Goal: Information Seeking & Learning: Learn about a topic

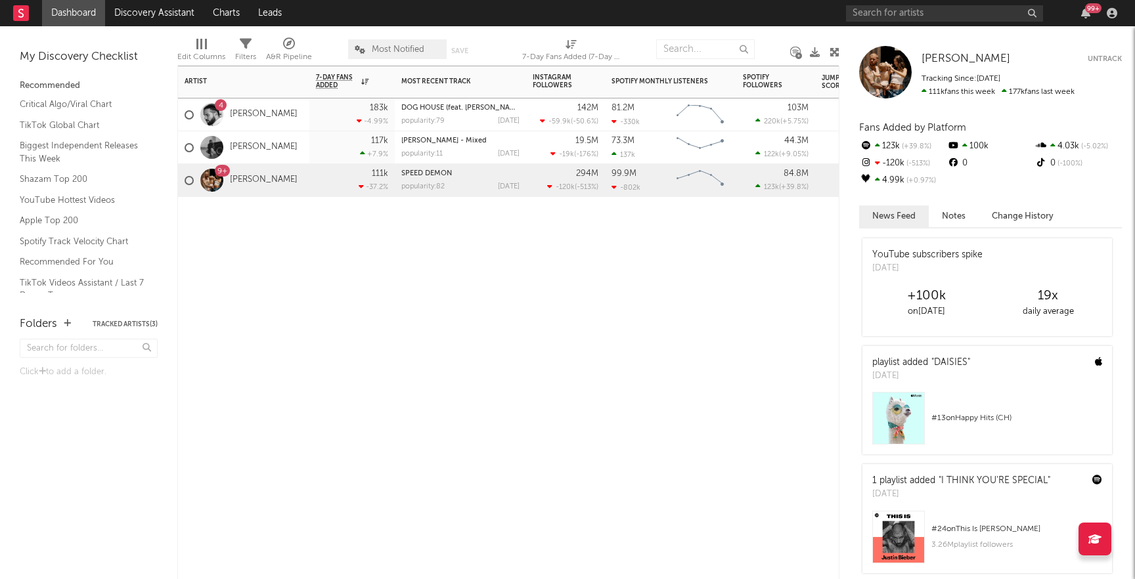
click at [293, 110] on div "4 [PERSON_NAME]" at bounding box center [243, 115] width 131 height 33
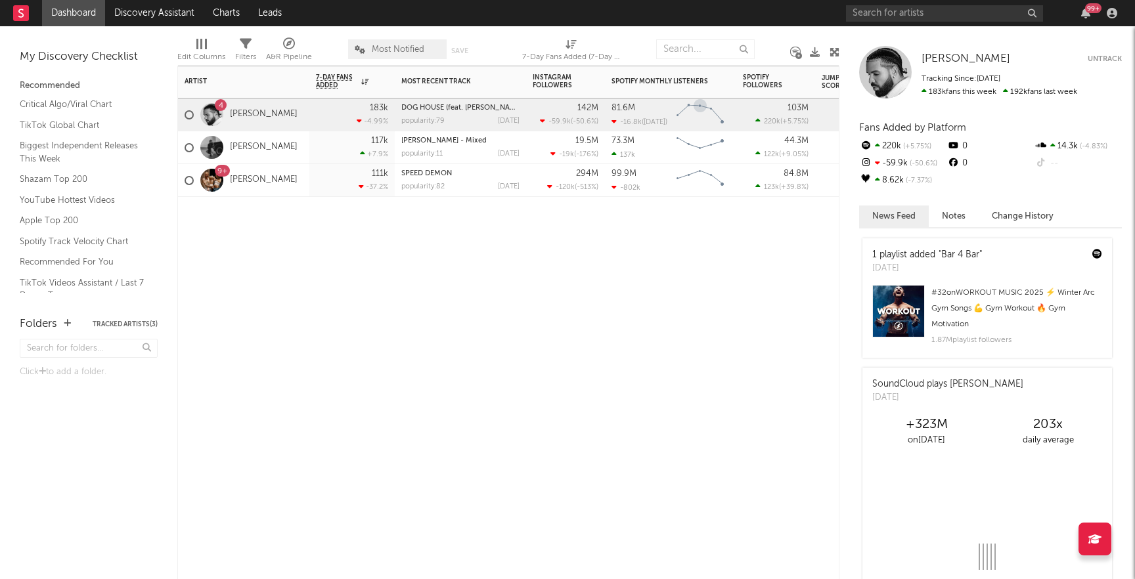
click at [709, 115] on icon "Chart title" at bounding box center [700, 113] width 45 height 16
click at [227, 114] on div "4" at bounding box center [212, 114] width 36 height 23
click at [412, 188] on div "popularity: 82" at bounding box center [422, 186] width 43 height 7
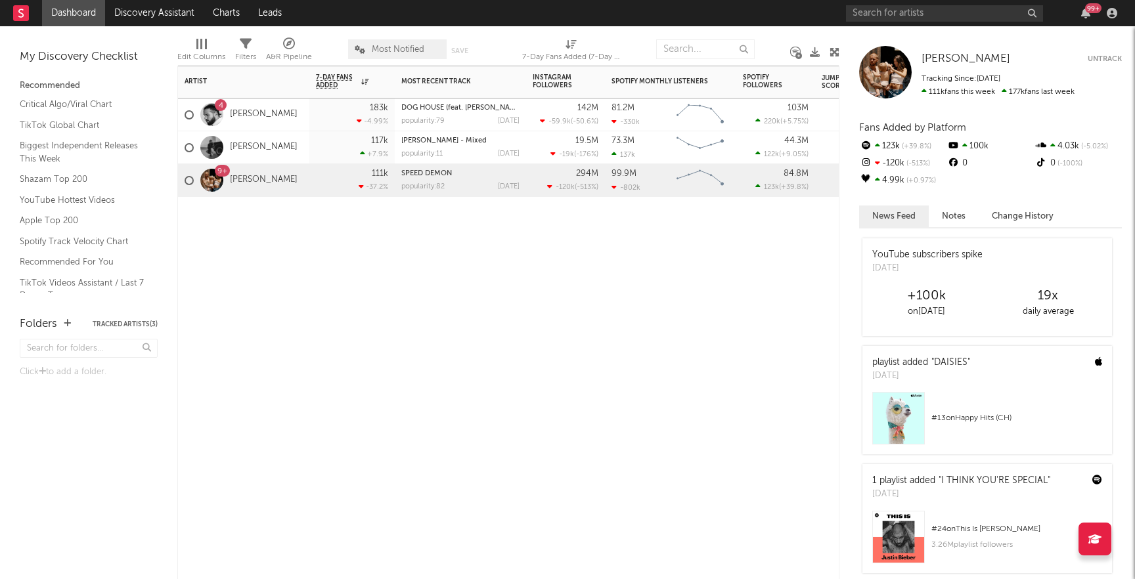
click at [372, 188] on div "-37.2 %" at bounding box center [374, 187] width 30 height 9
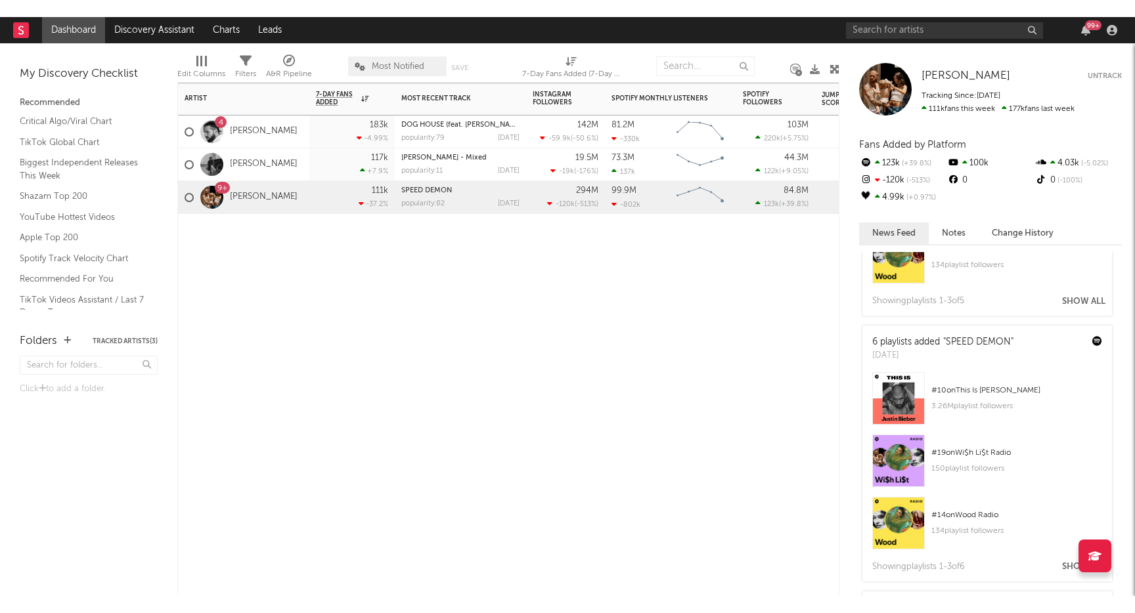
scroll to position [171, 0]
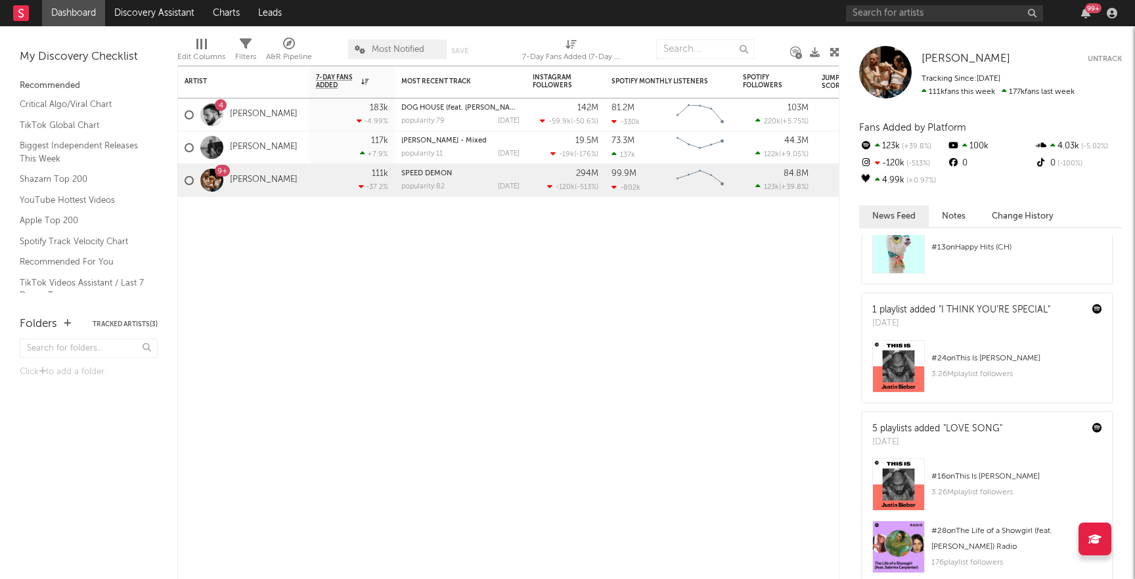
click at [1001, 210] on button "Change History" at bounding box center [1023, 217] width 88 height 22
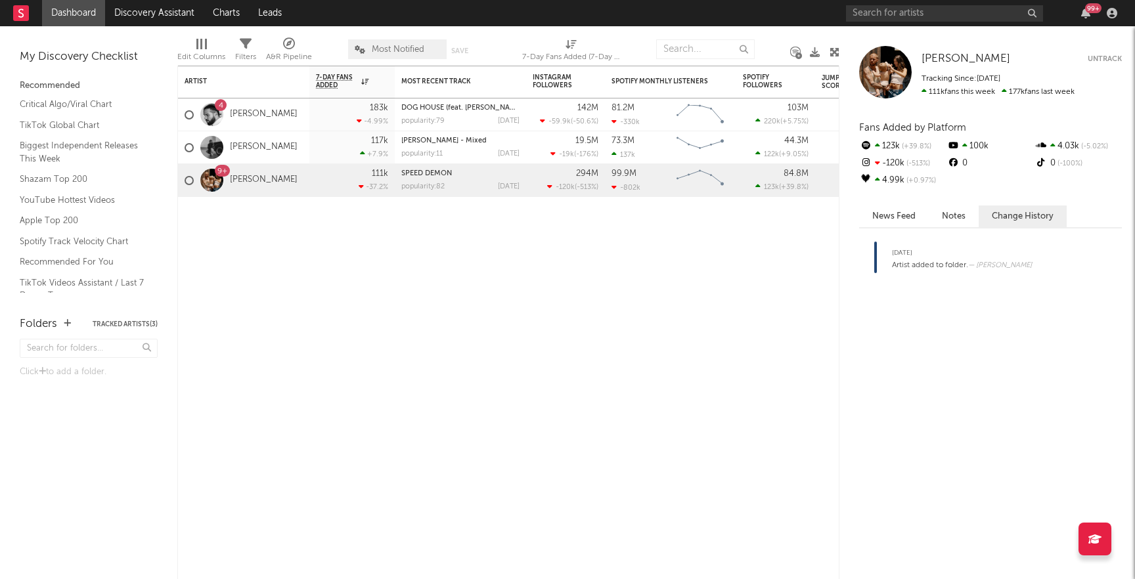
click at [953, 213] on button "Notes" at bounding box center [954, 217] width 50 height 22
click at [898, 164] on div "-120k -513 %" at bounding box center [902, 163] width 87 height 17
click at [875, 143] on icon at bounding box center [877, 146] width 5 height 8
click at [947, 91] on span "111k fans this week" at bounding box center [958, 92] width 74 height 8
